Goal: Task Accomplishment & Management: Manage account settings

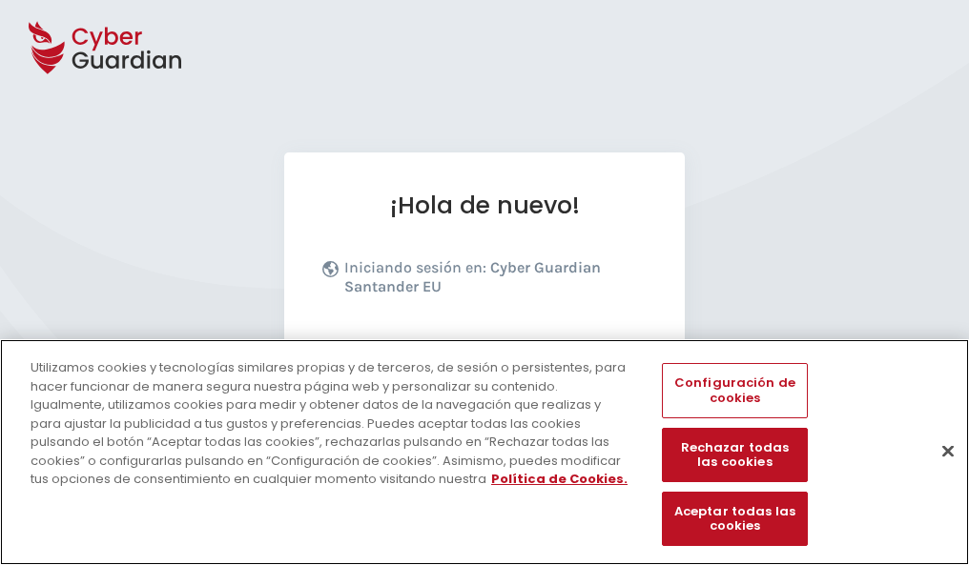
scroll to position [234, 0]
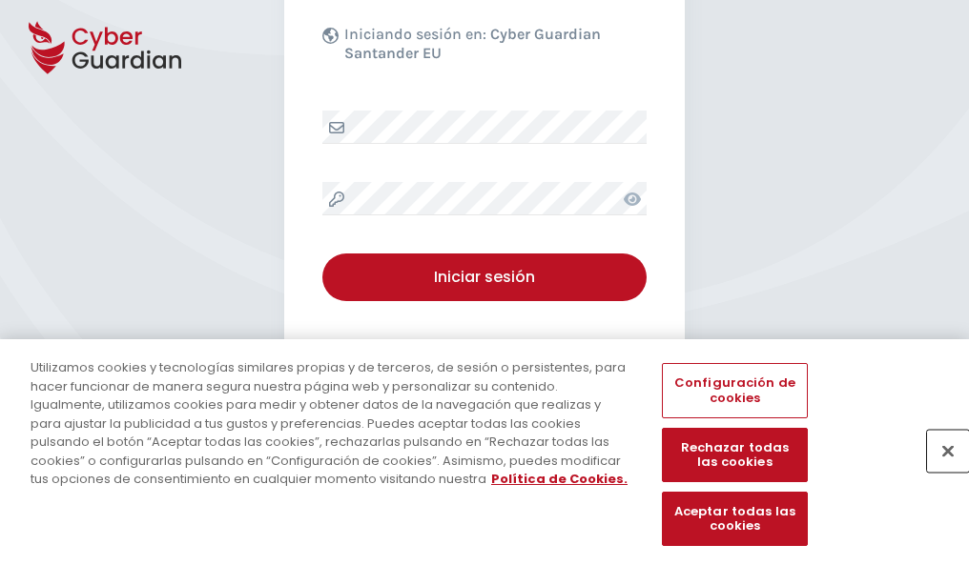
click at [938, 471] on button "Cerrar" at bounding box center [948, 451] width 42 height 42
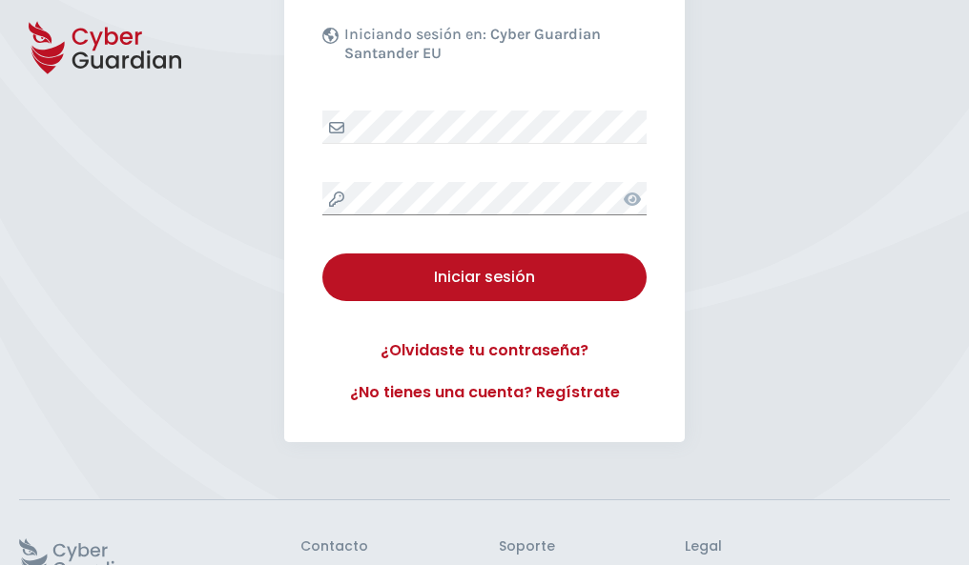
scroll to position [371, 0]
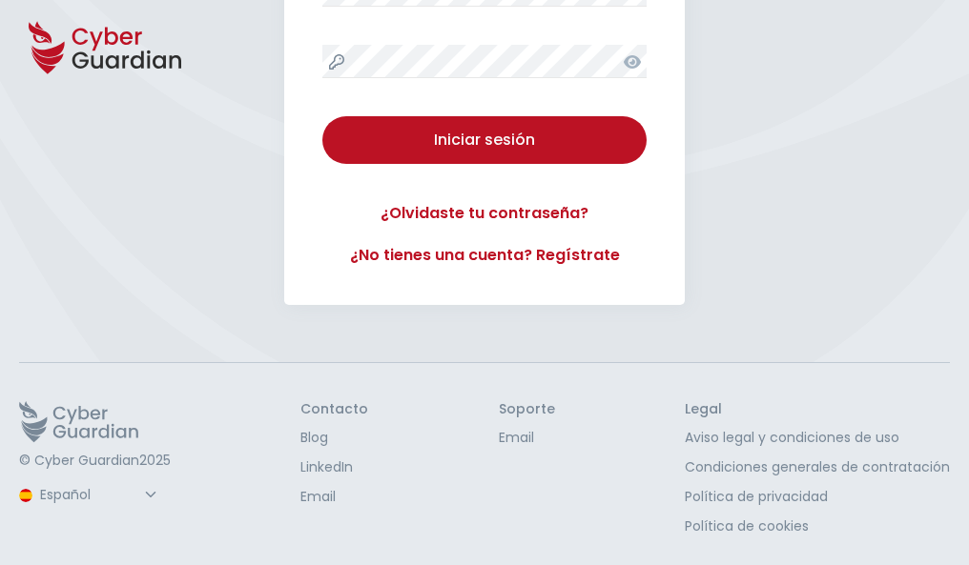
click at [322, 116] on button "Iniciar sesión" at bounding box center [484, 140] width 324 height 48
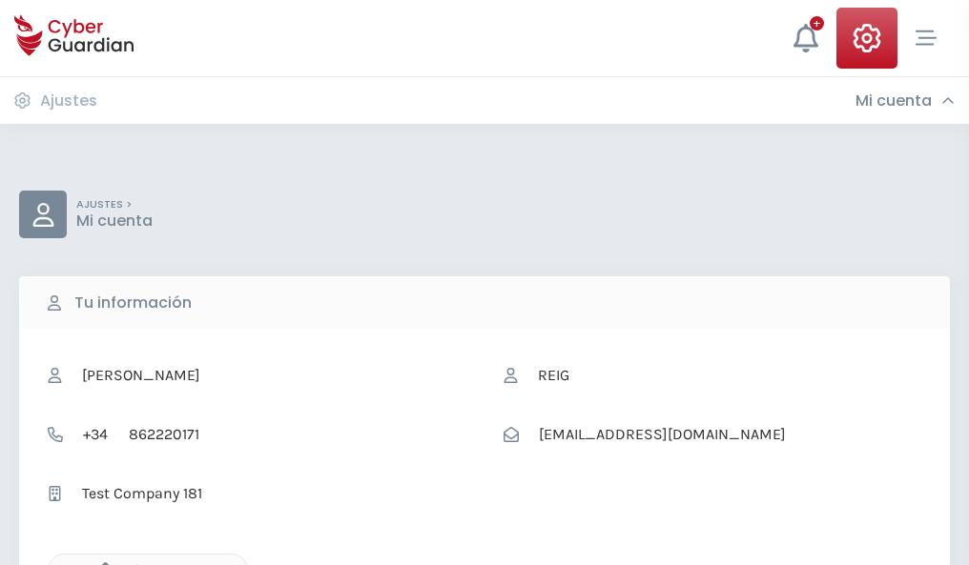
click at [100, 563] on icon "button" at bounding box center [100, 570] width 16 height 16
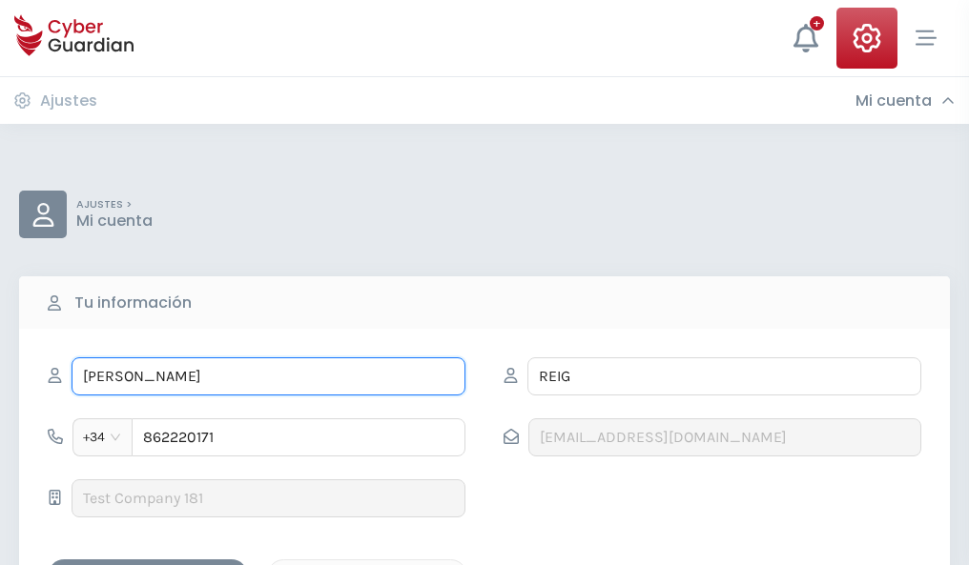
click at [268, 377] on input "GRISELDA" at bounding box center [268, 376] width 394 height 38
type input "G"
type input "Baldomero"
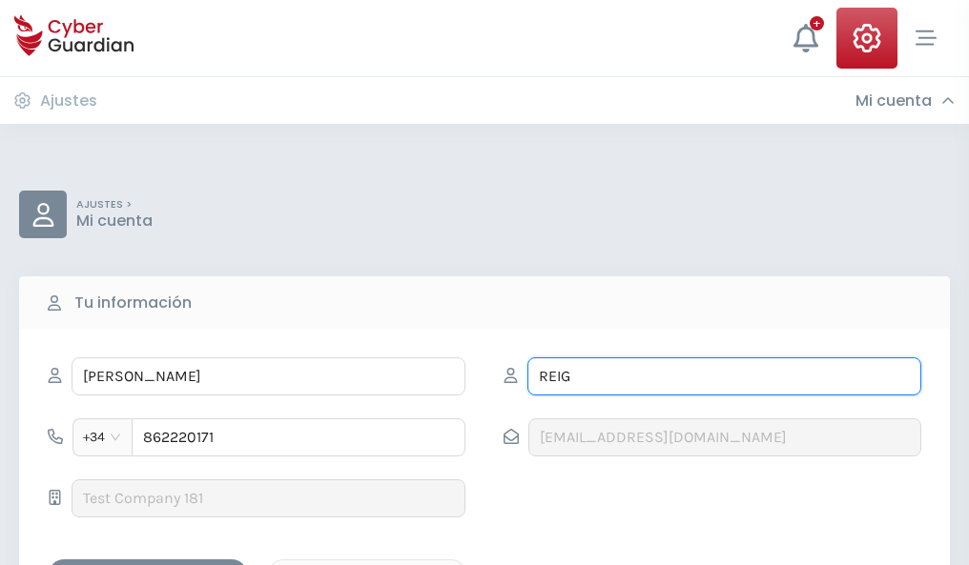
click at [724, 377] on input "REIG" at bounding box center [724, 376] width 394 height 38
type input "R"
type input "Pujol"
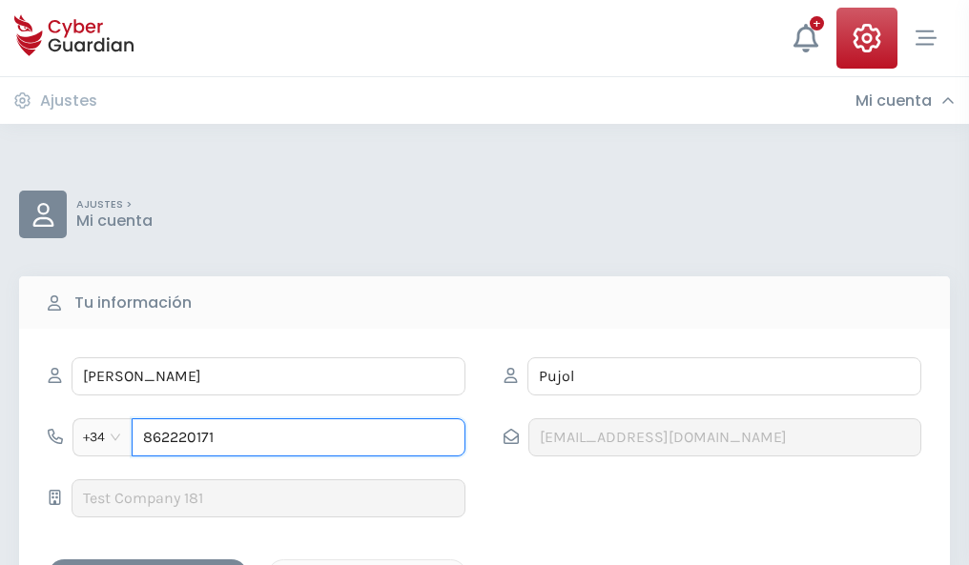
click at [298, 438] on input "862220171" at bounding box center [299, 437] width 334 height 38
type input "8"
type input "920188068"
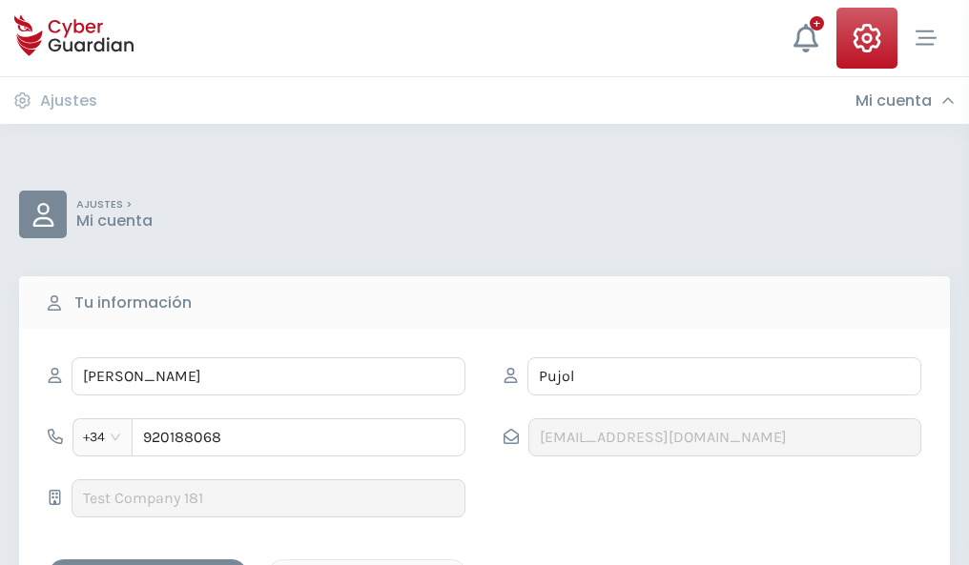
click at [148, 564] on div "Guardar cambios" at bounding box center [148, 576] width 172 height 24
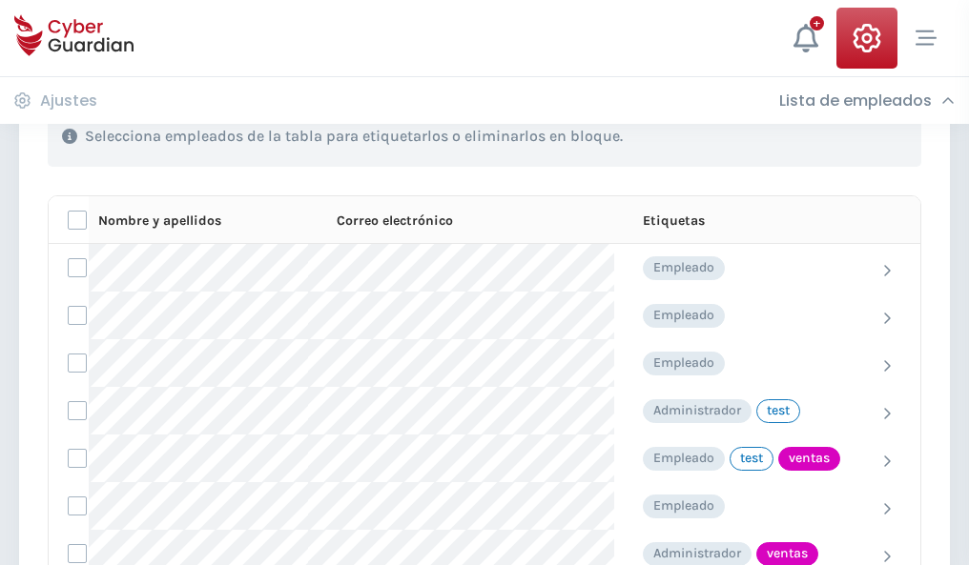
scroll to position [864, 0]
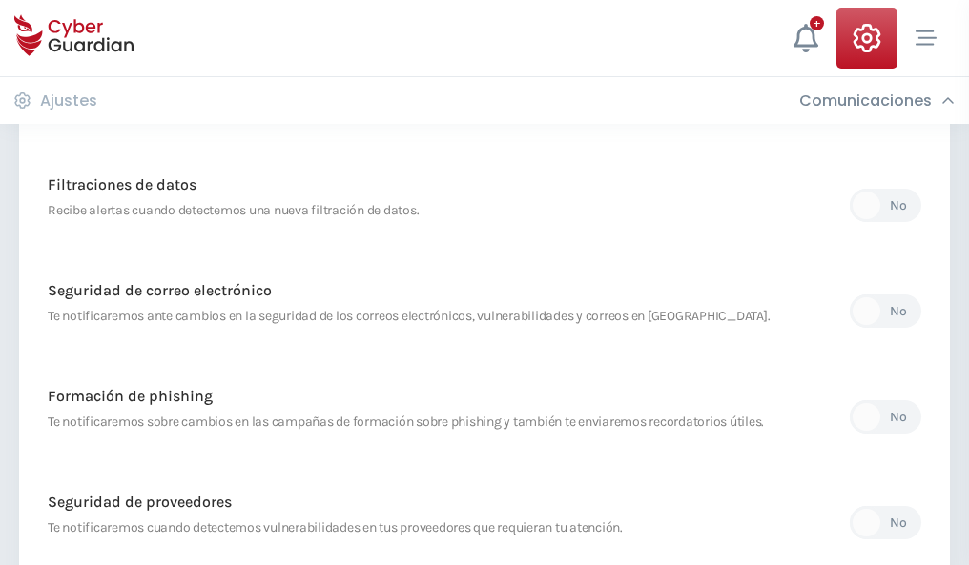
scroll to position [1004, 0]
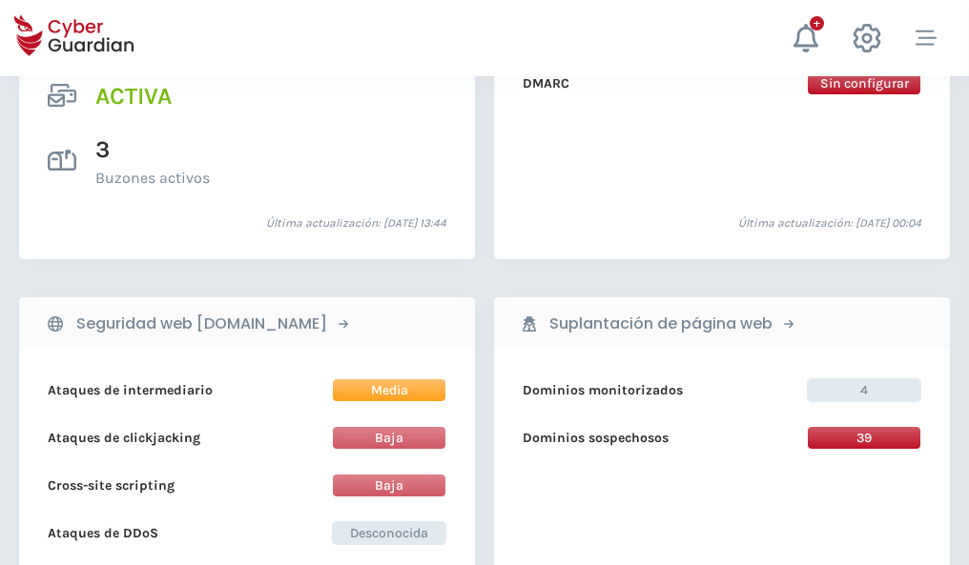
scroll to position [1937, 0]
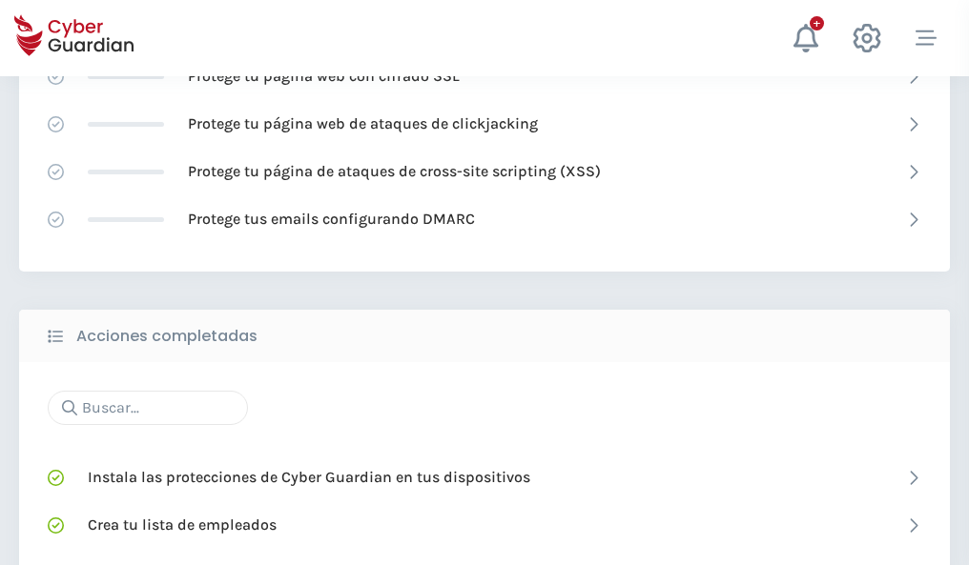
scroll to position [1270, 0]
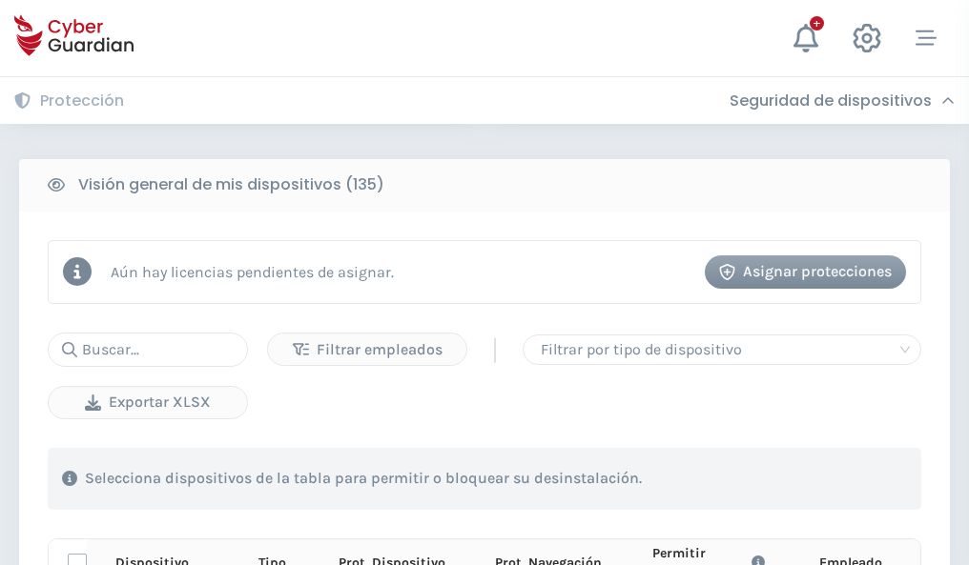
scroll to position [1684, 0]
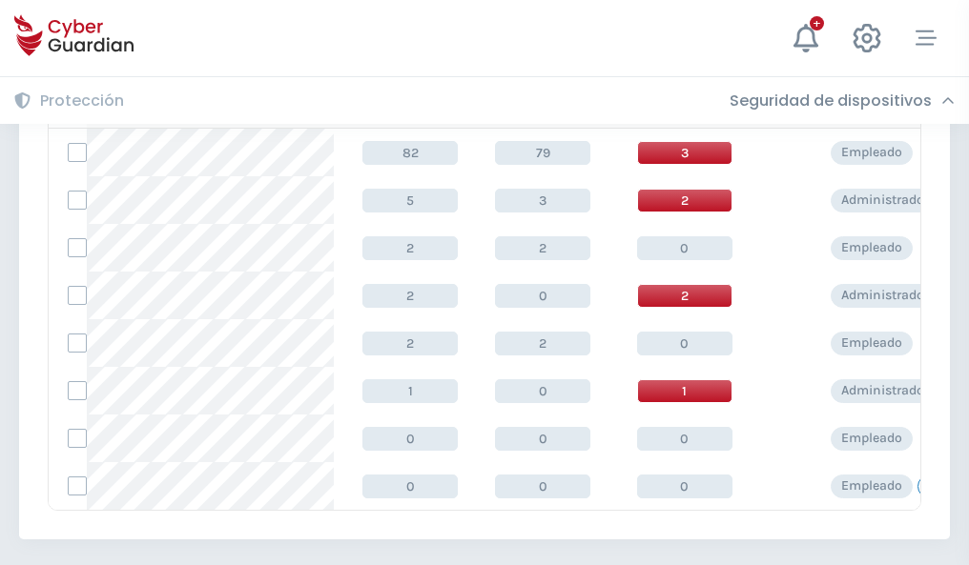
scroll to position [885, 0]
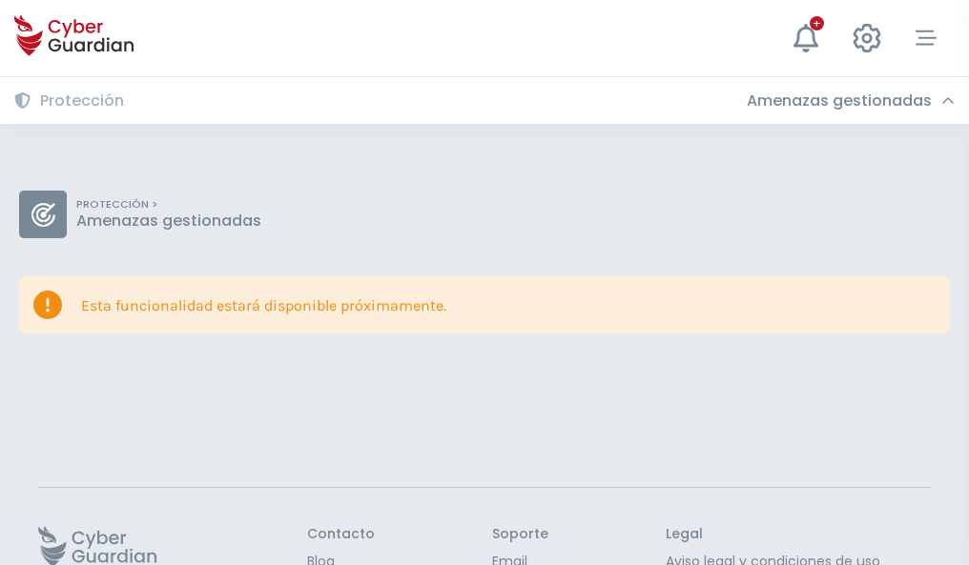
scroll to position [124, 0]
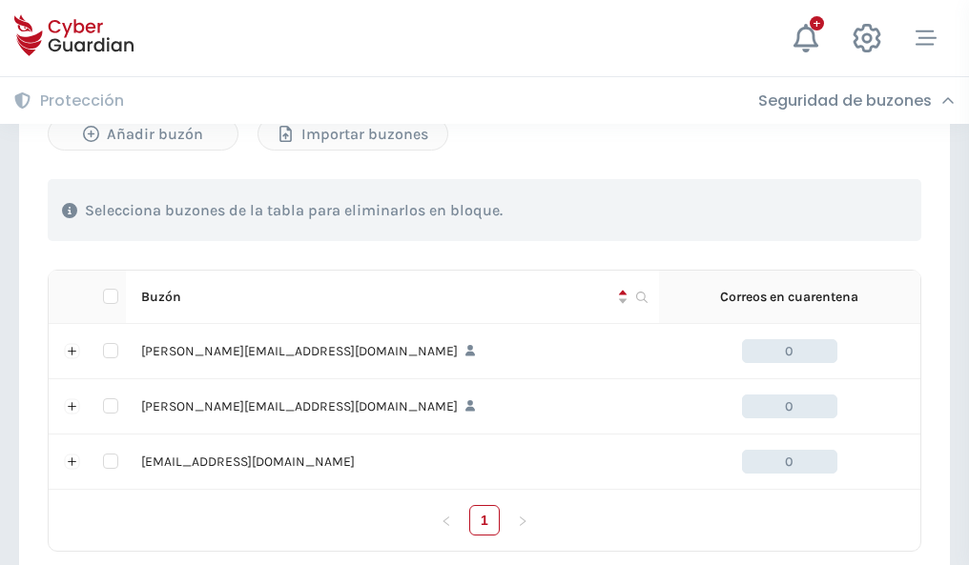
scroll to position [884, 0]
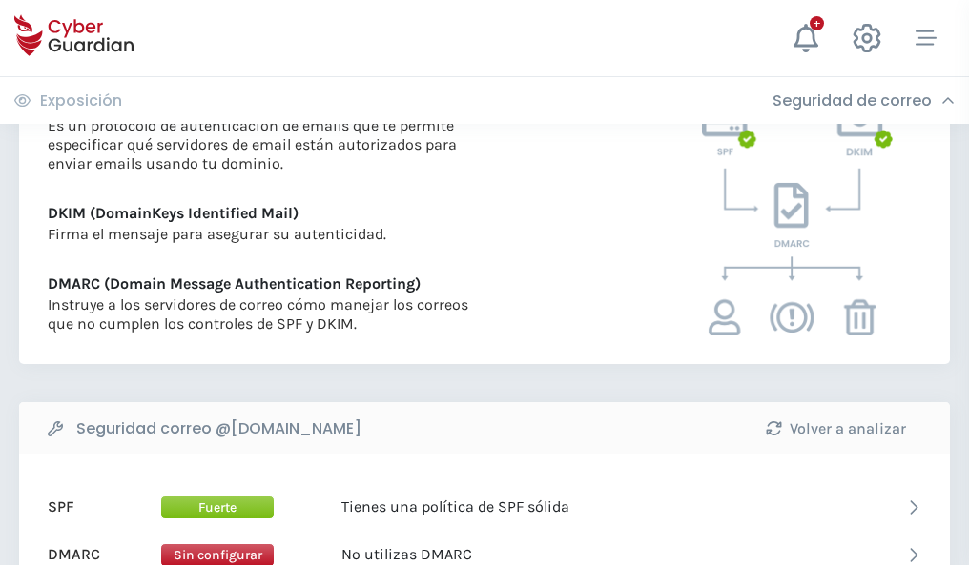
scroll to position [1029, 0]
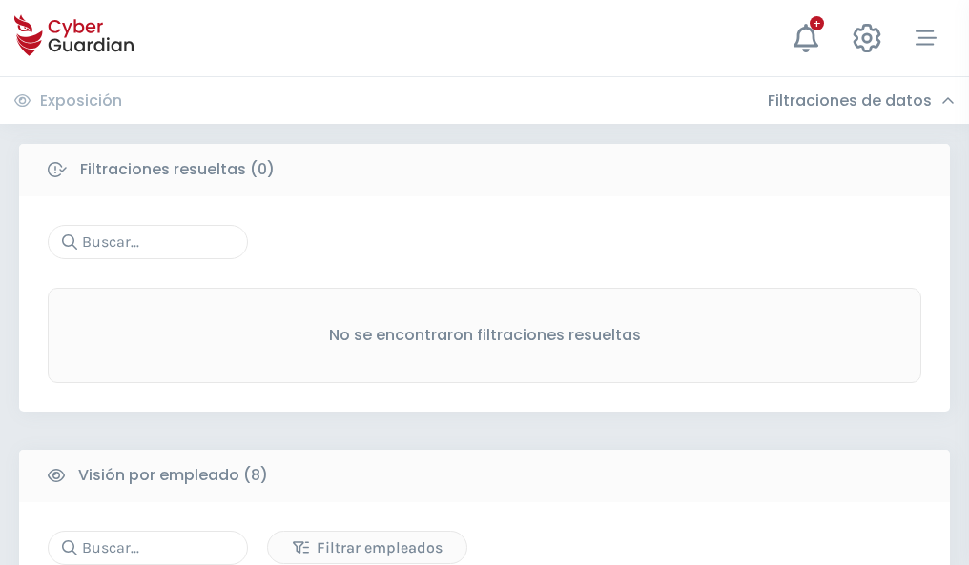
scroll to position [1624, 0]
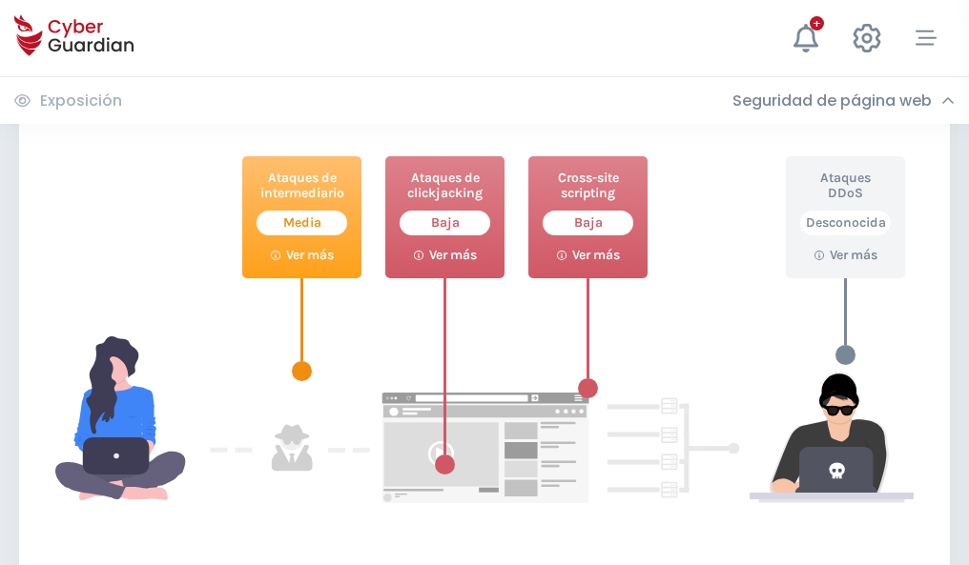
scroll to position [1038, 0]
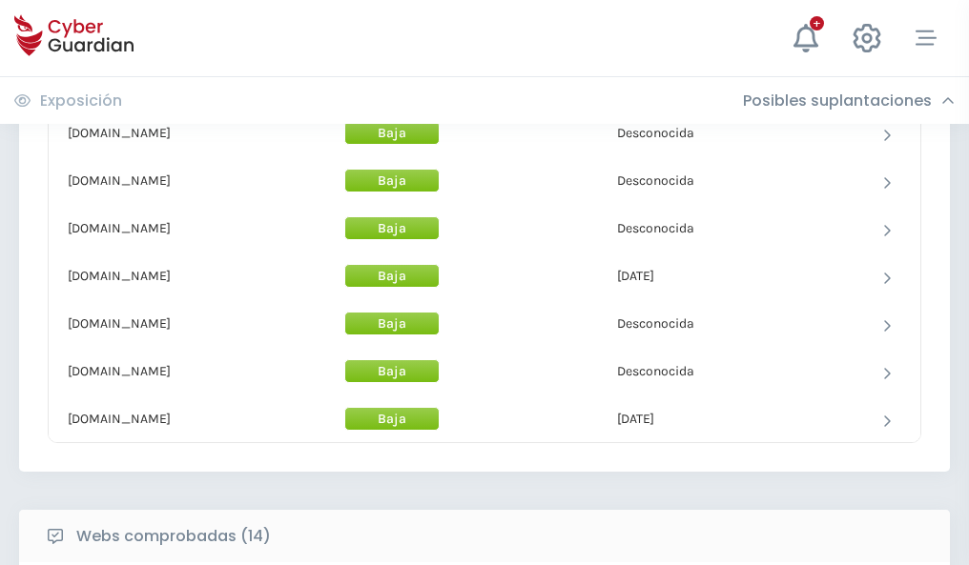
scroll to position [1859, 0]
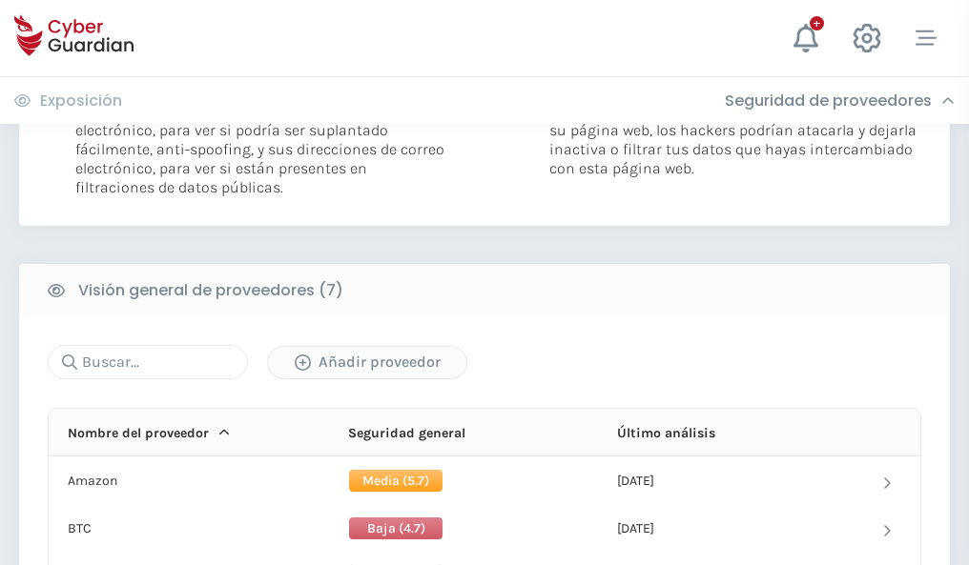
scroll to position [1276, 0]
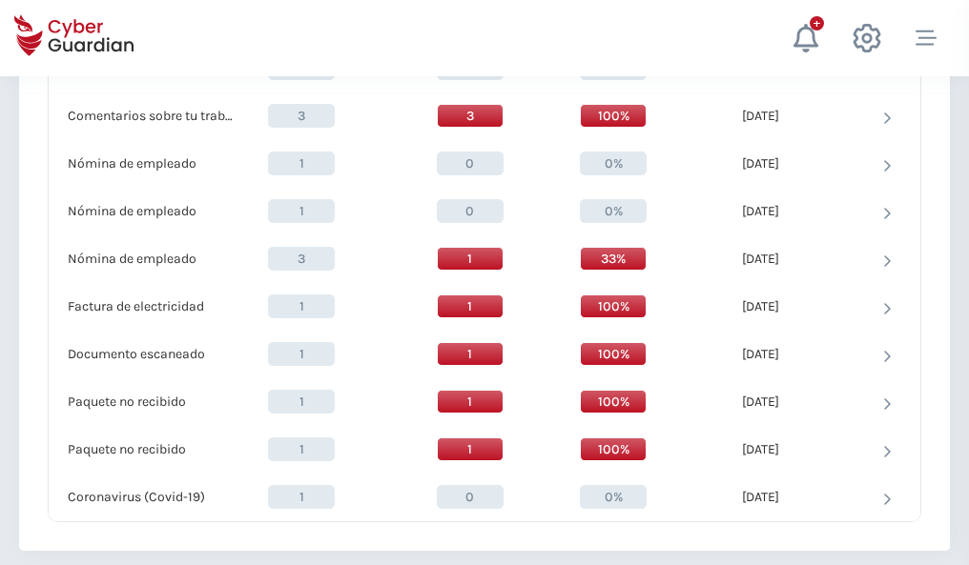
scroll to position [1976, 0]
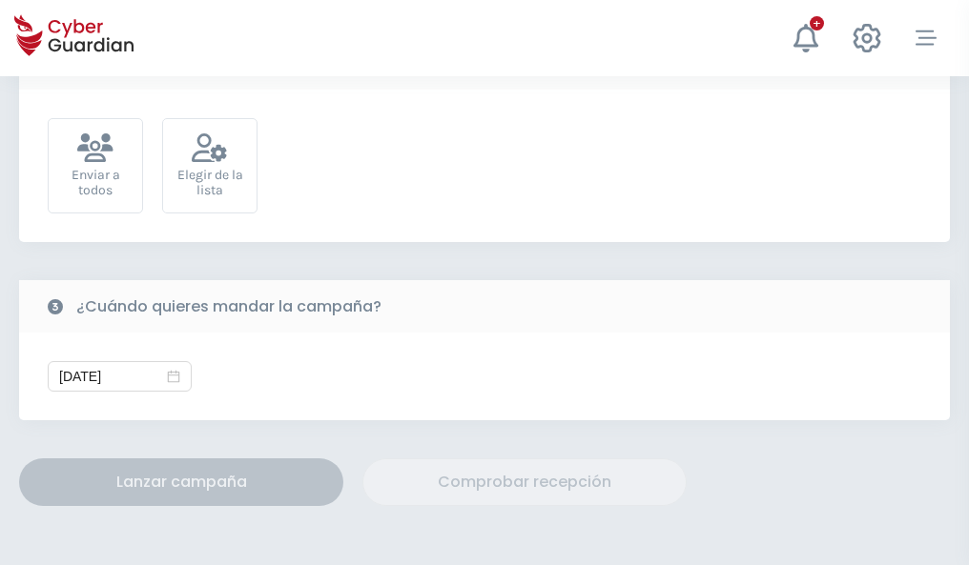
scroll to position [698, 0]
